Goal: Transaction & Acquisition: Subscribe to service/newsletter

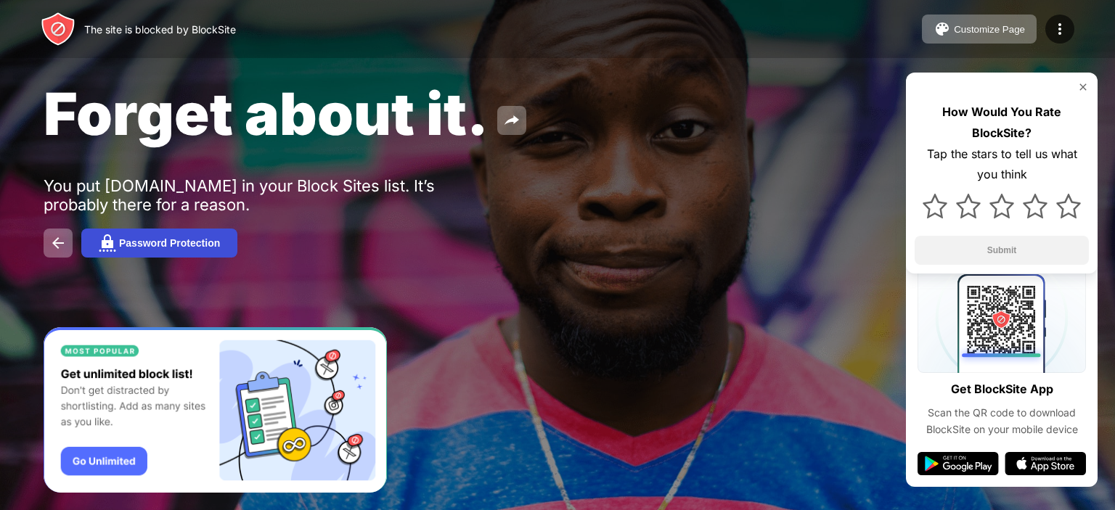
click at [148, 239] on div "Password Protection" at bounding box center [169, 243] width 101 height 12
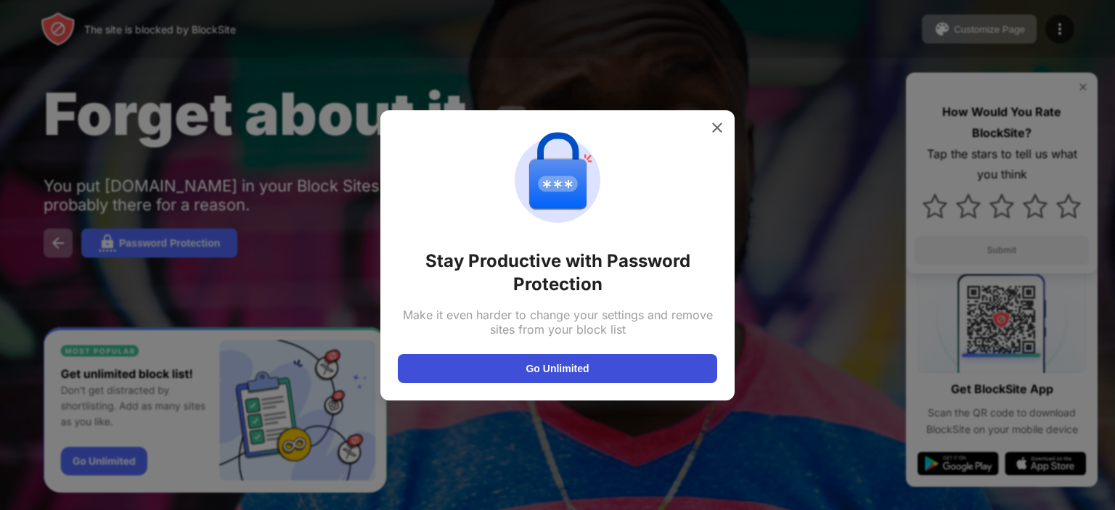
click at [545, 377] on button "Go Unlimited" at bounding box center [557, 368] width 319 height 29
